Goal: Transaction & Acquisition: Book appointment/travel/reservation

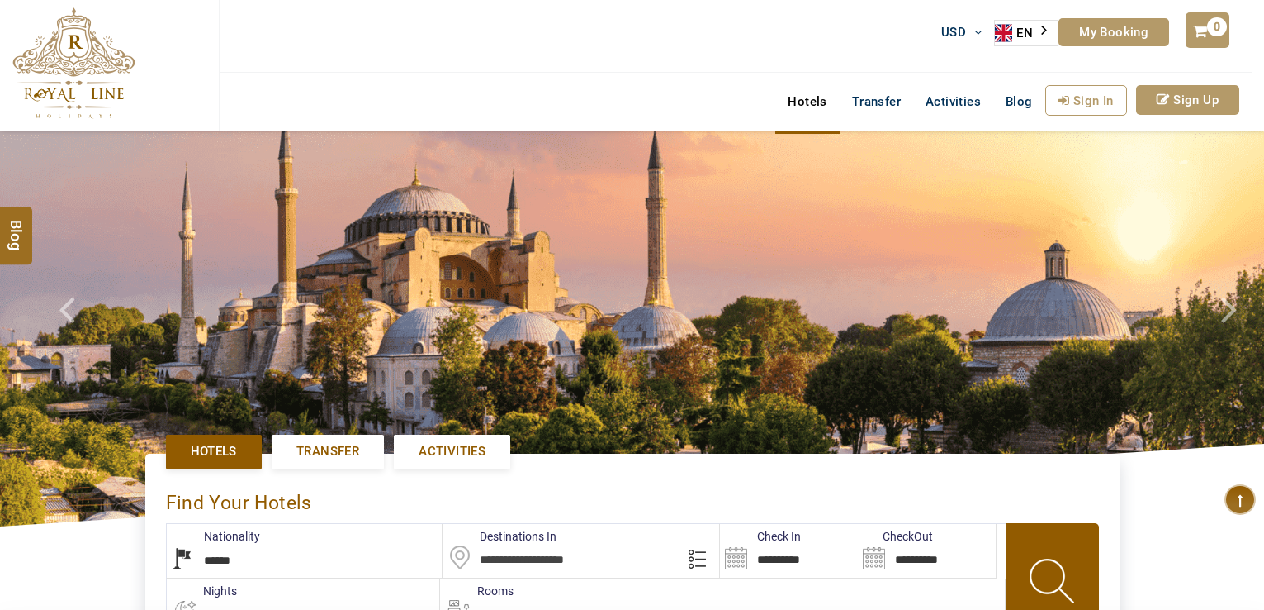
select select "******"
type input "**********"
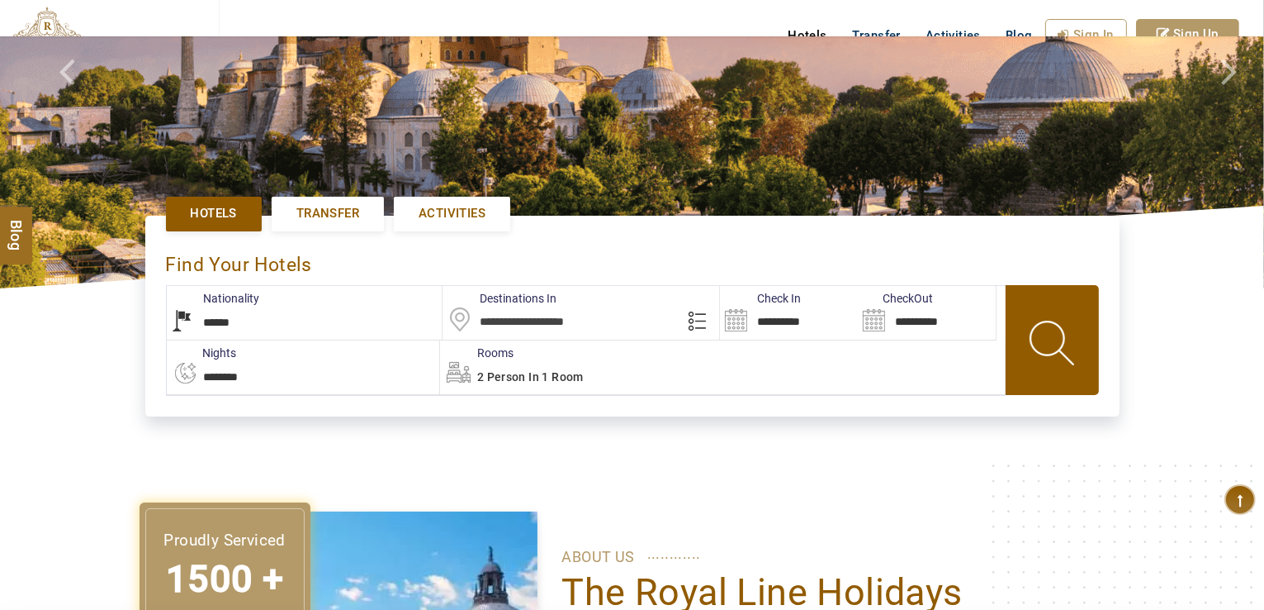
scroll to position [248, 0]
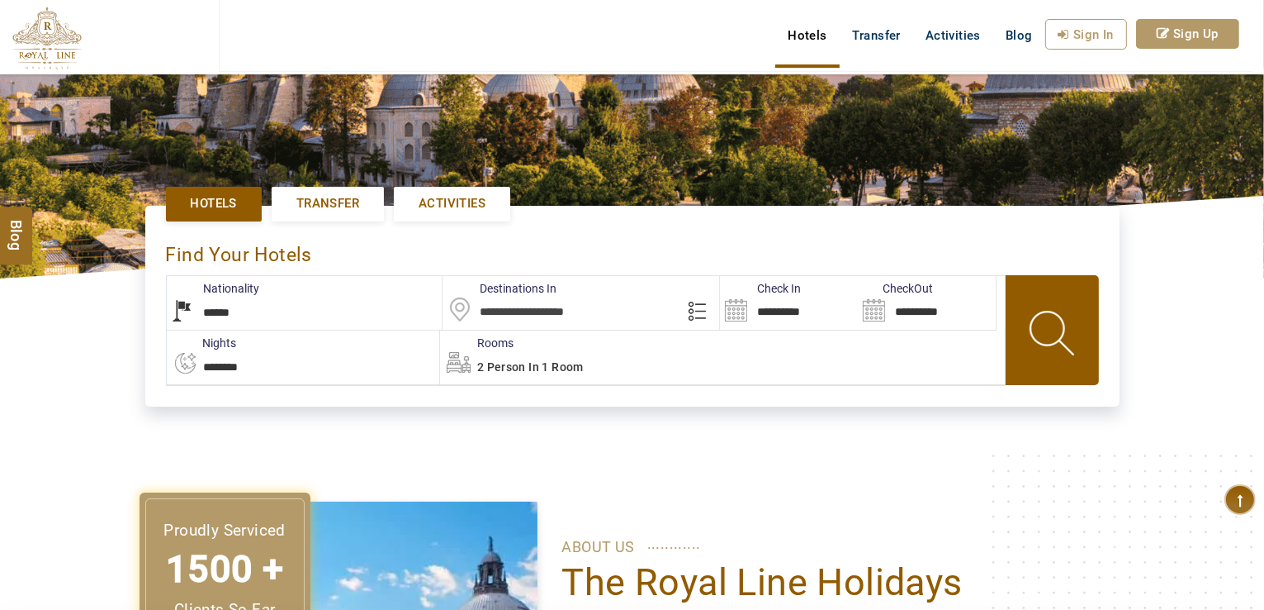
click at [438, 201] on span "Activities" at bounding box center [452, 203] width 67 height 17
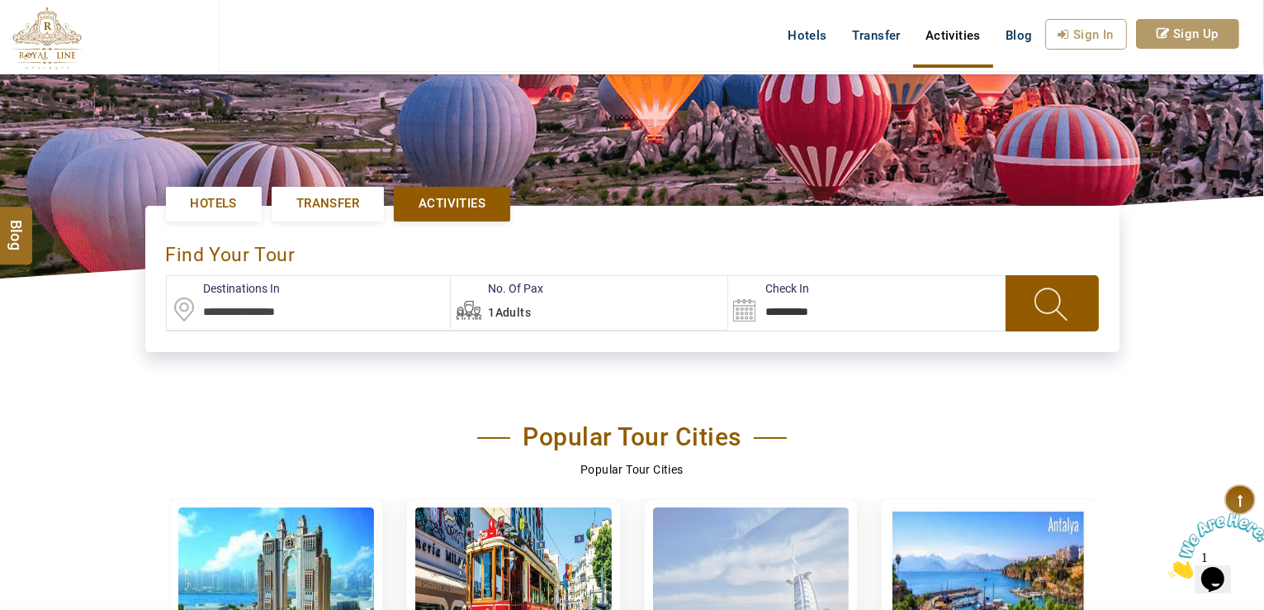
scroll to position [496, 0]
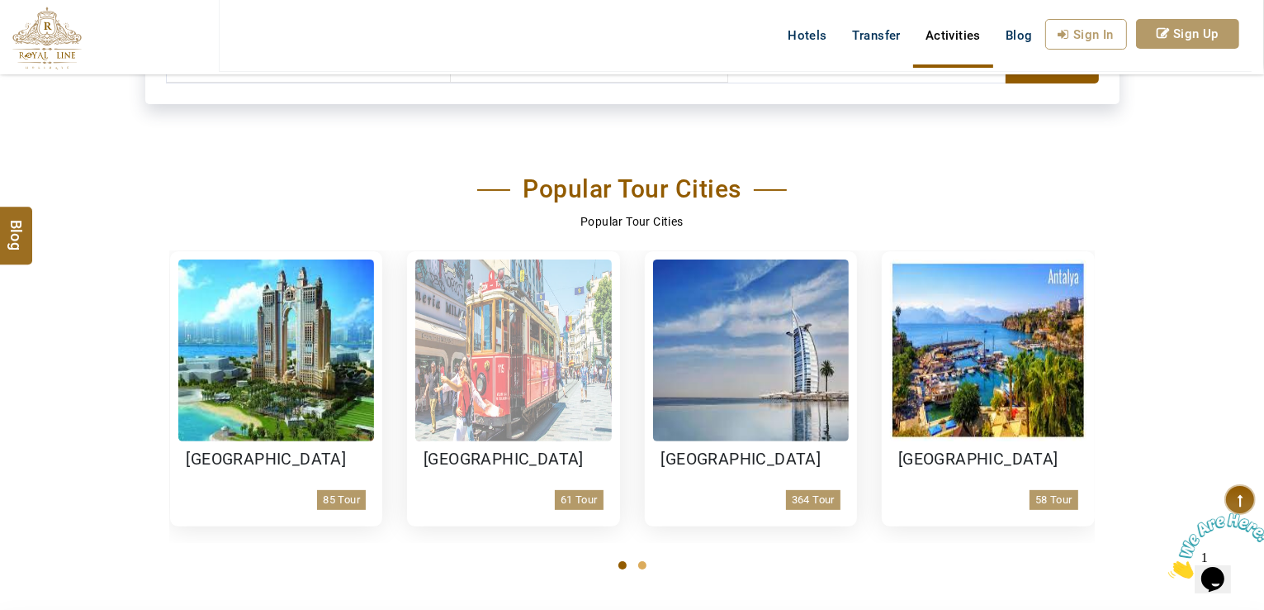
click at [493, 362] on img at bounding box center [513, 350] width 197 height 182
click at [495, 429] on img at bounding box center [513, 350] width 197 height 182
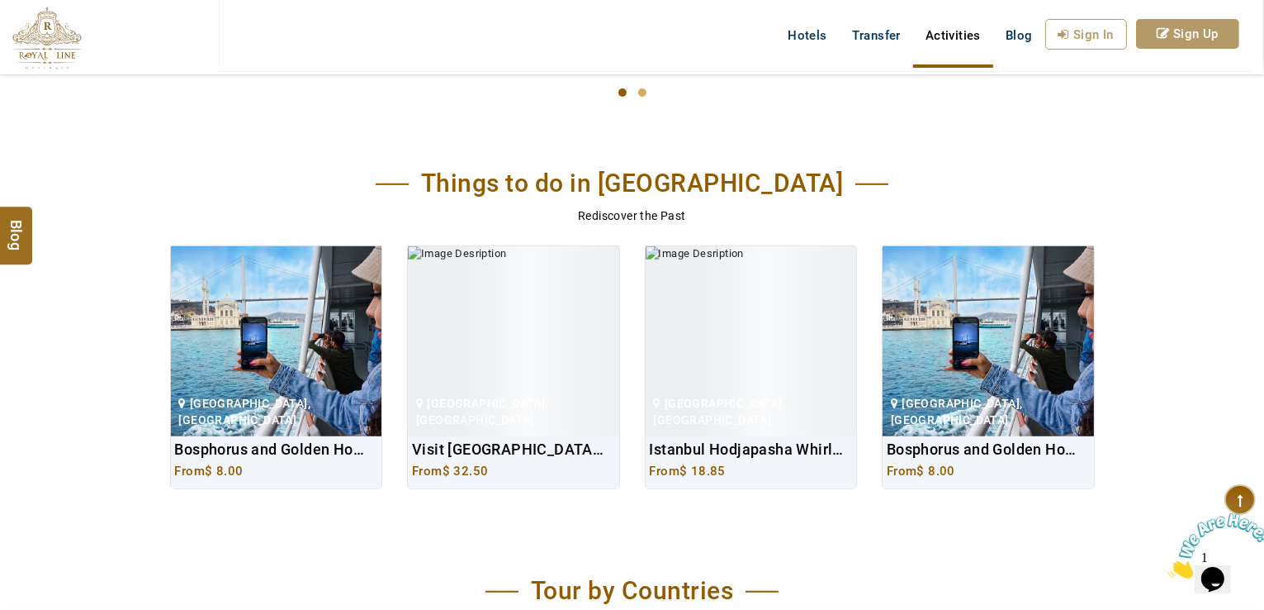
scroll to position [991, 0]
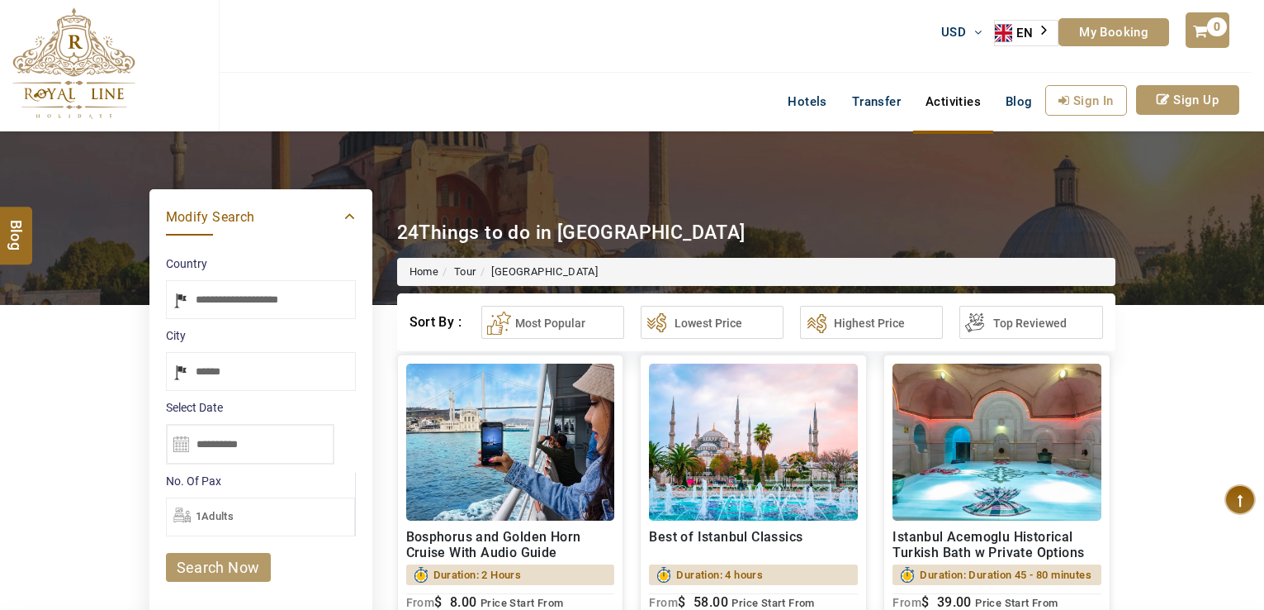
select select "*****"
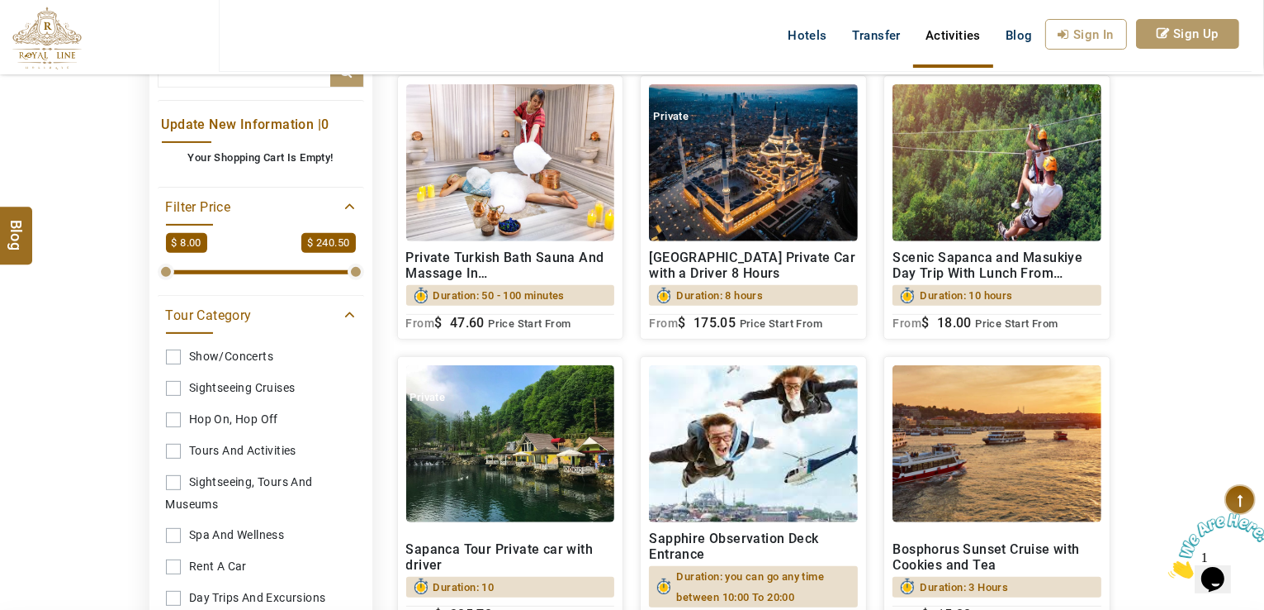
scroll to position [578, 0]
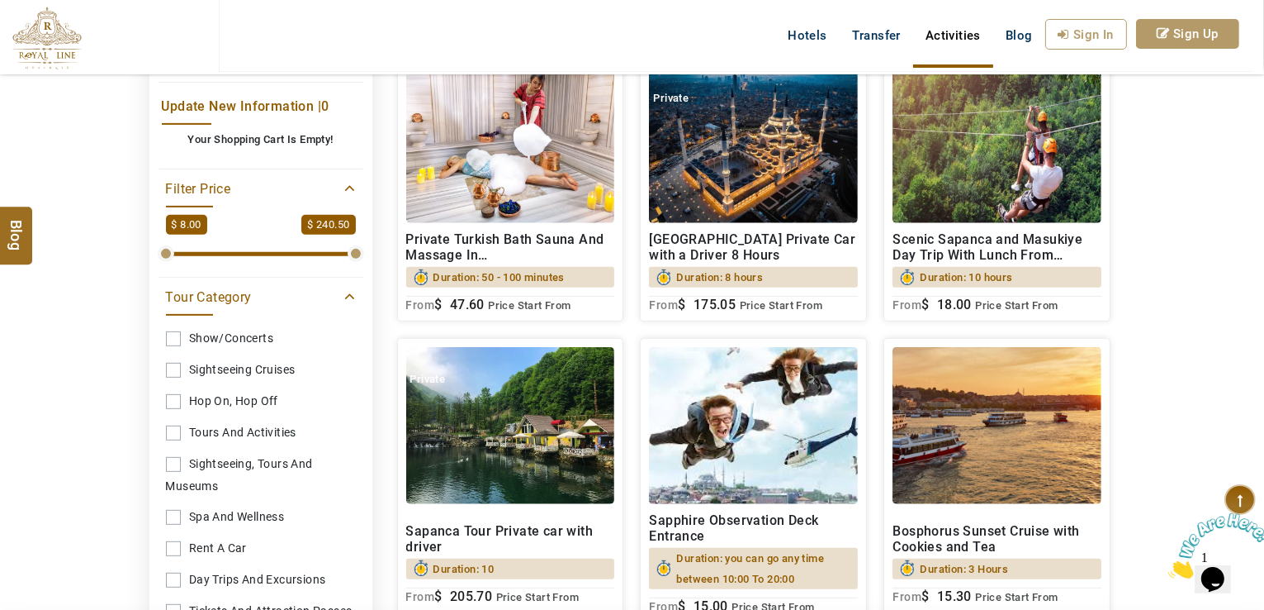
click at [504, 311] on span "Price Start From" at bounding box center [529, 305] width 83 height 12
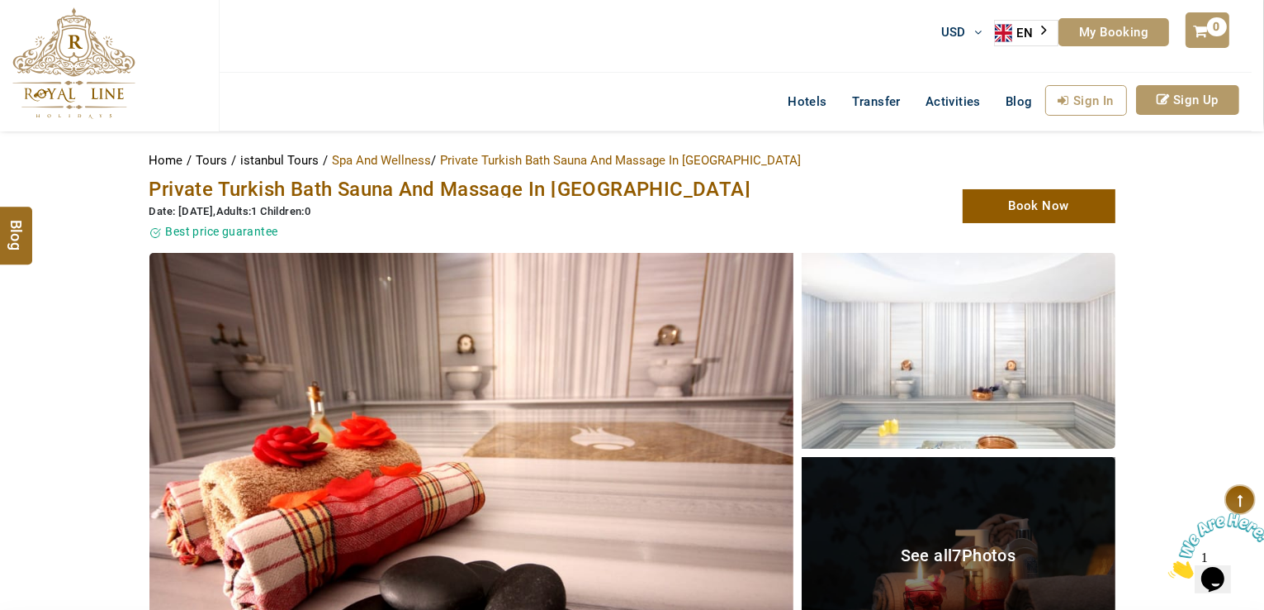
click at [1041, 31] on div "EN" at bounding box center [1026, 33] width 64 height 26
click at [1021, 151] on img "Language list" at bounding box center [1015, 155] width 17 height 20
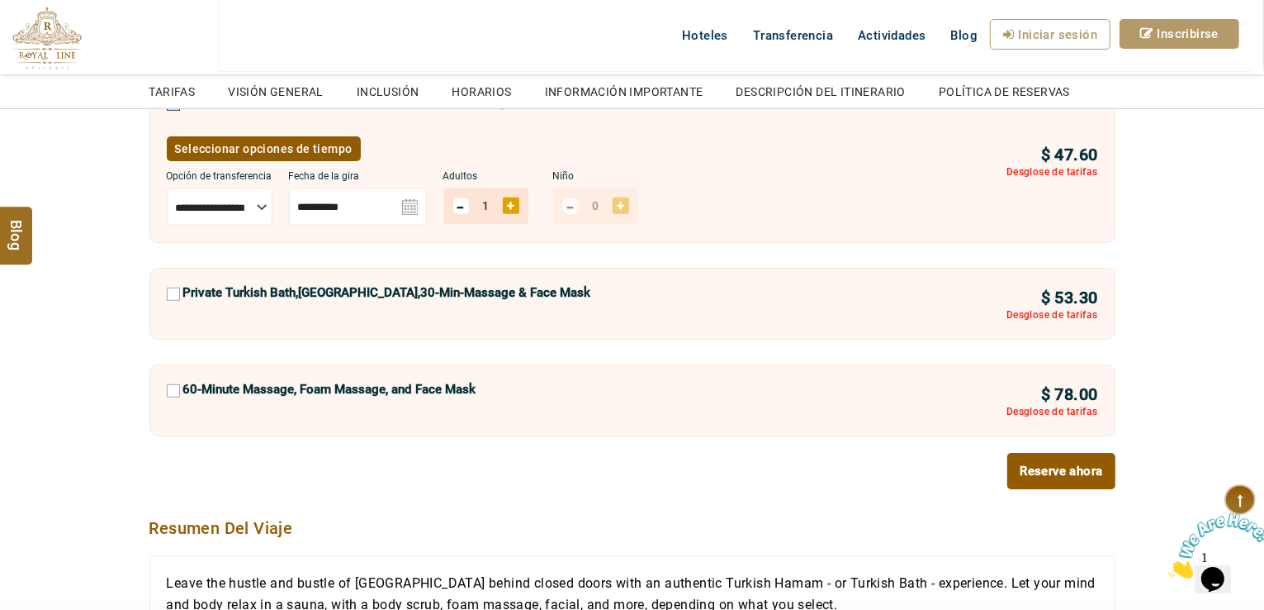
scroll to position [1037, 0]
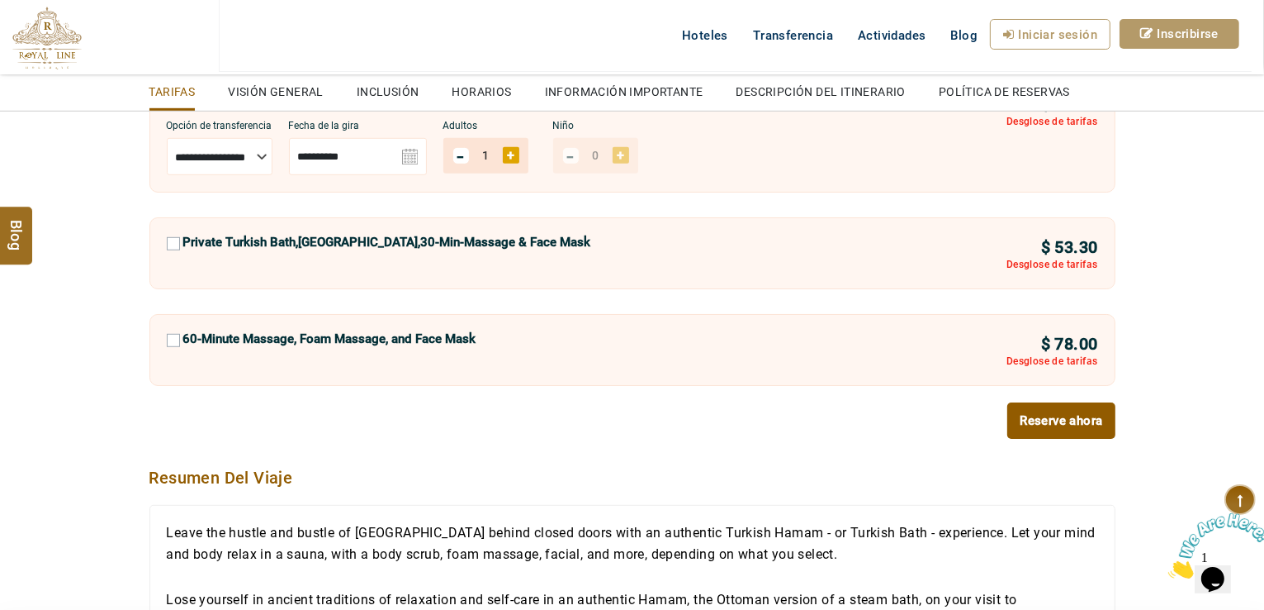
click at [1080, 355] on div "Desglose de tarifas" at bounding box center [1053, 361] width 92 height 12
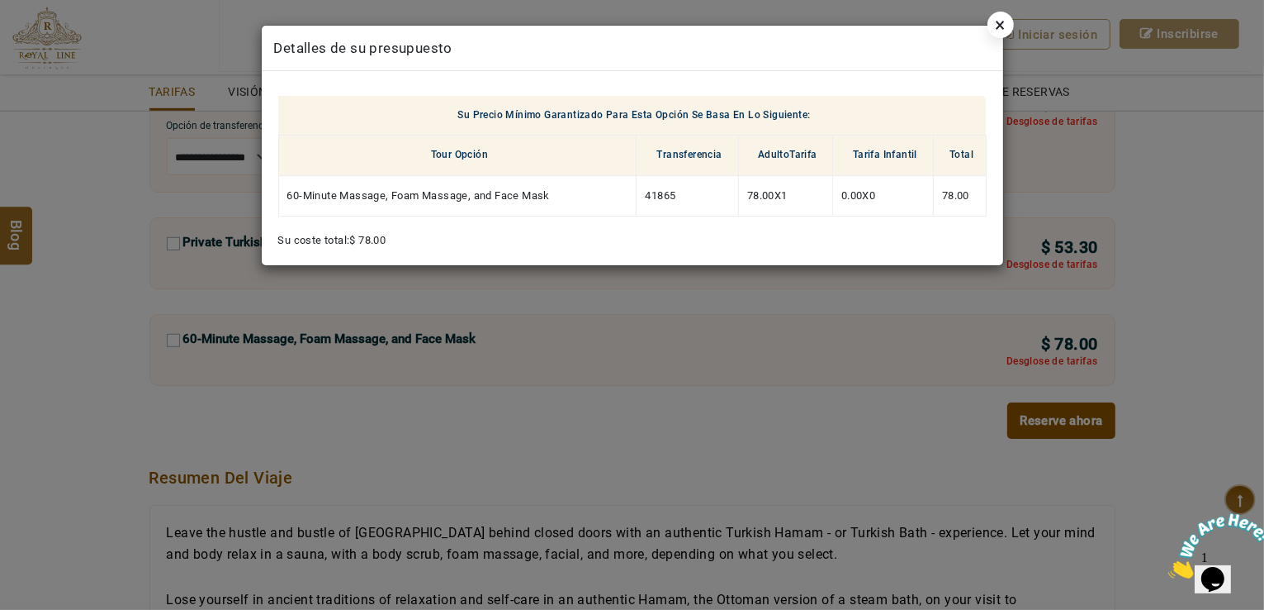
click at [994, 24] on link "×" at bounding box center [1001, 25] width 26 height 26
